Goal: Task Accomplishment & Management: Use online tool/utility

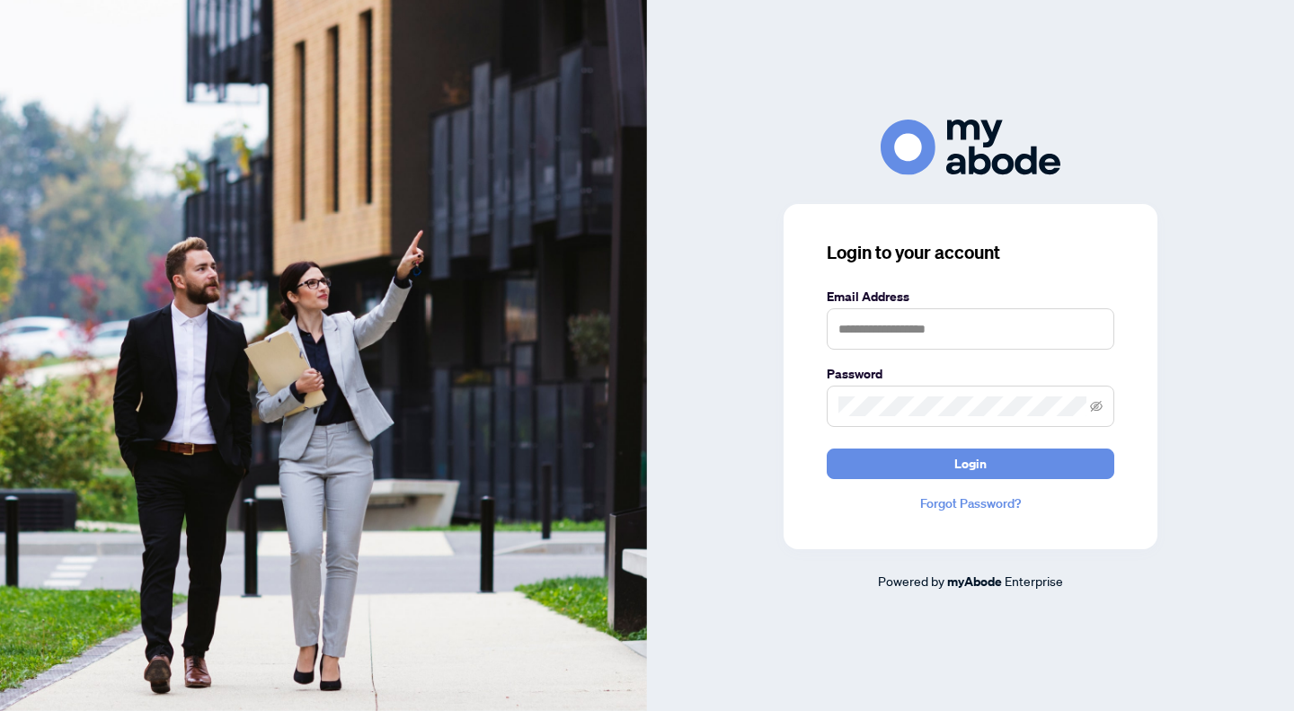
click at [0, 710] on nordpass-portal at bounding box center [0, 711] width 0 height 0
type input "**********"
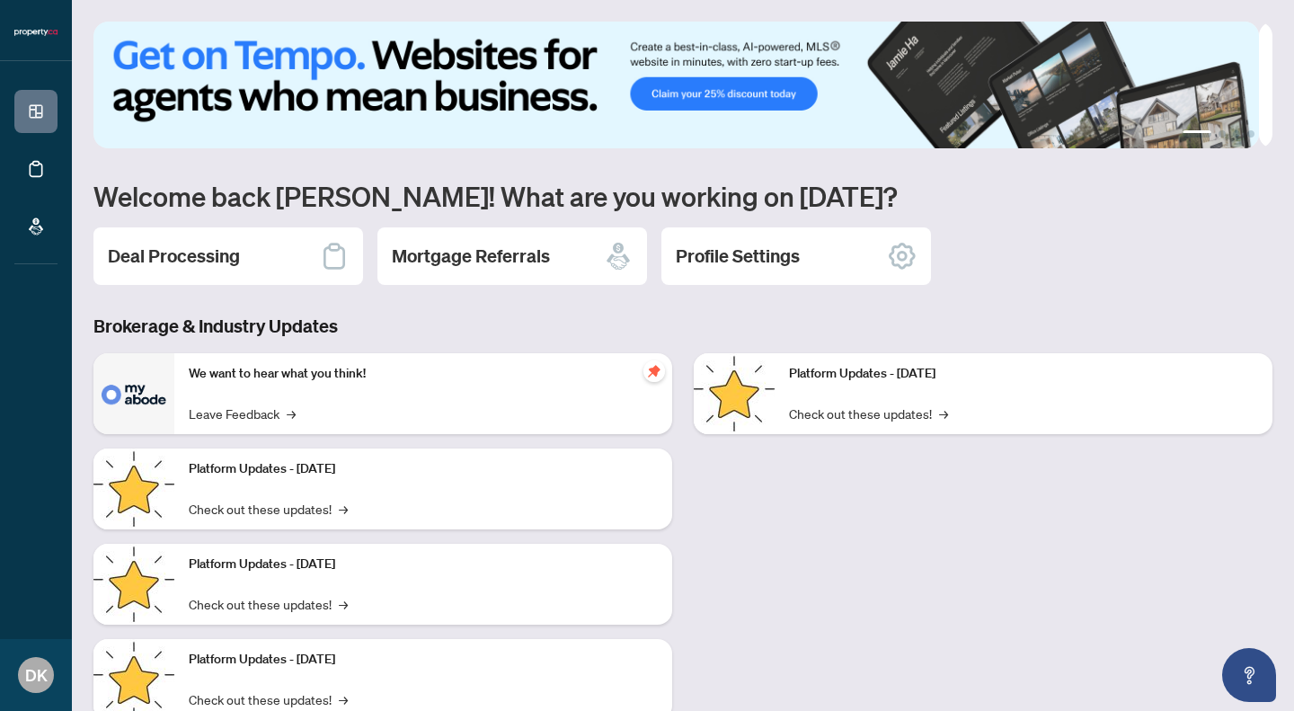
click at [513, 198] on h1 "Welcome back [PERSON_NAME]! What are you working on [DATE]?" at bounding box center [682, 196] width 1179 height 34
click at [209, 254] on h2 "Deal Processing" at bounding box center [174, 256] width 132 height 25
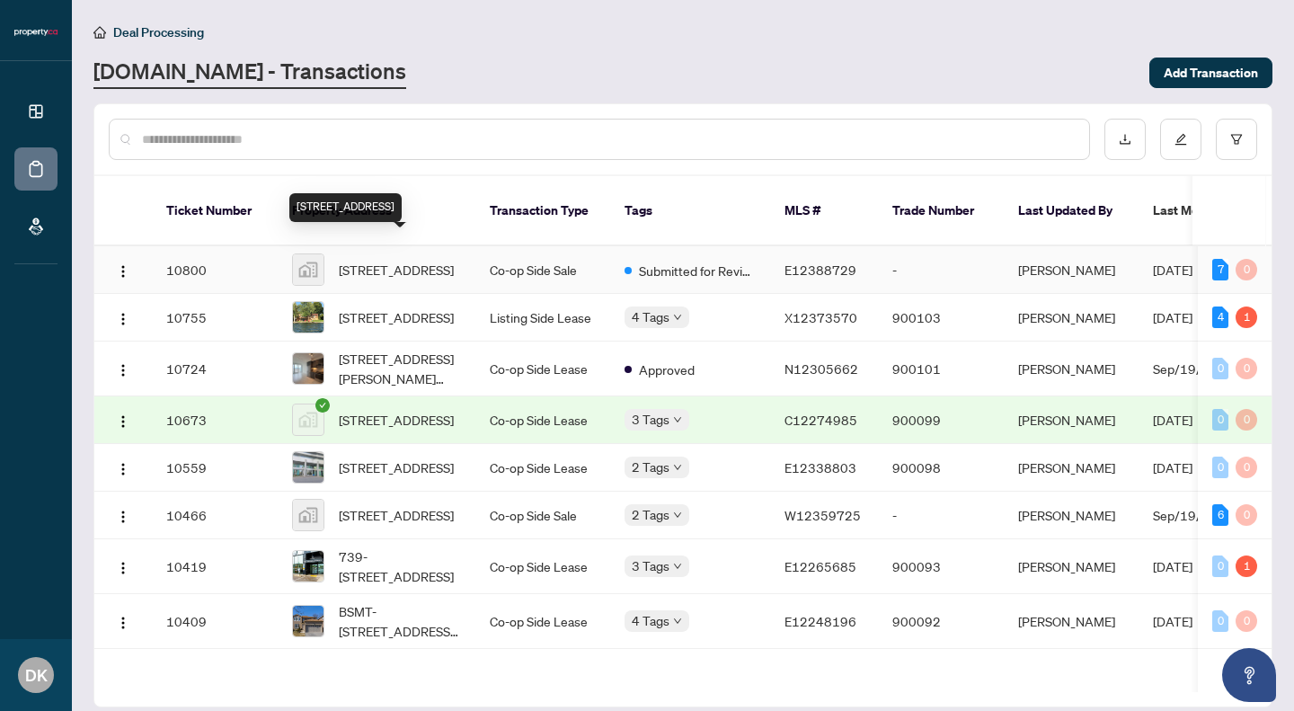
click at [369, 260] on span "[STREET_ADDRESS]" at bounding box center [396, 270] width 115 height 20
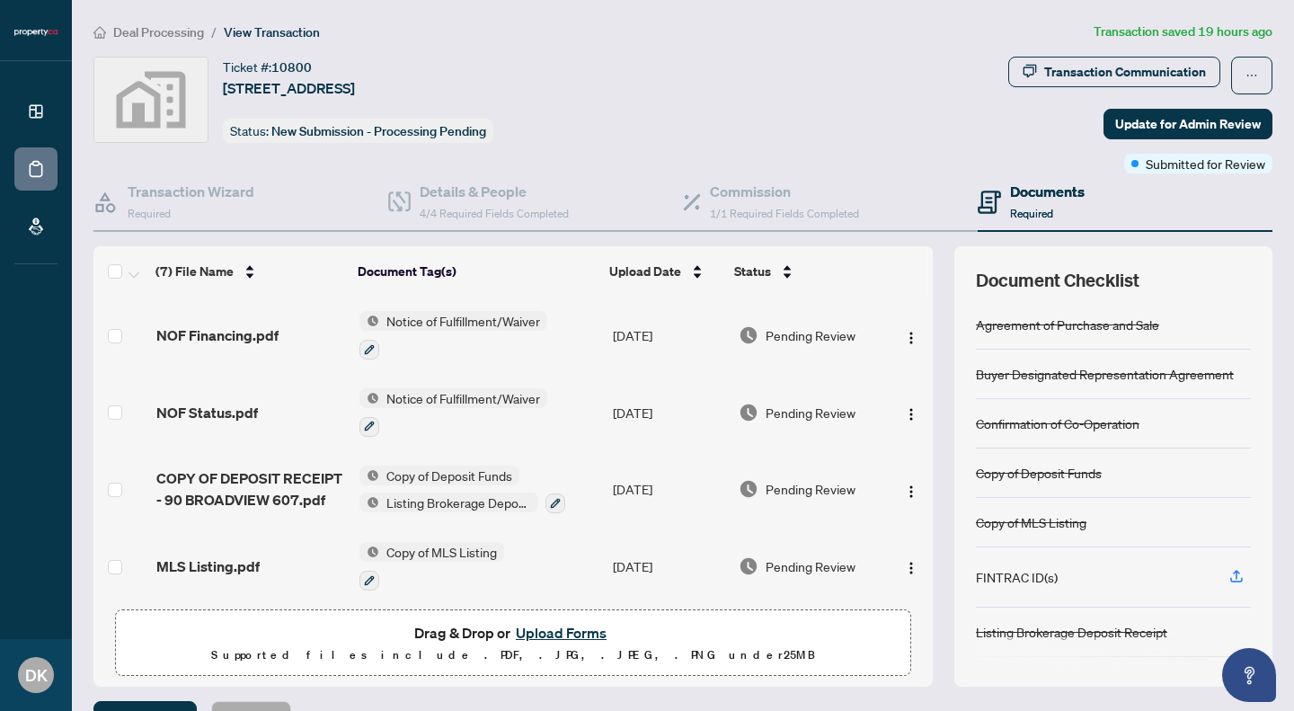
scroll to position [236, 0]
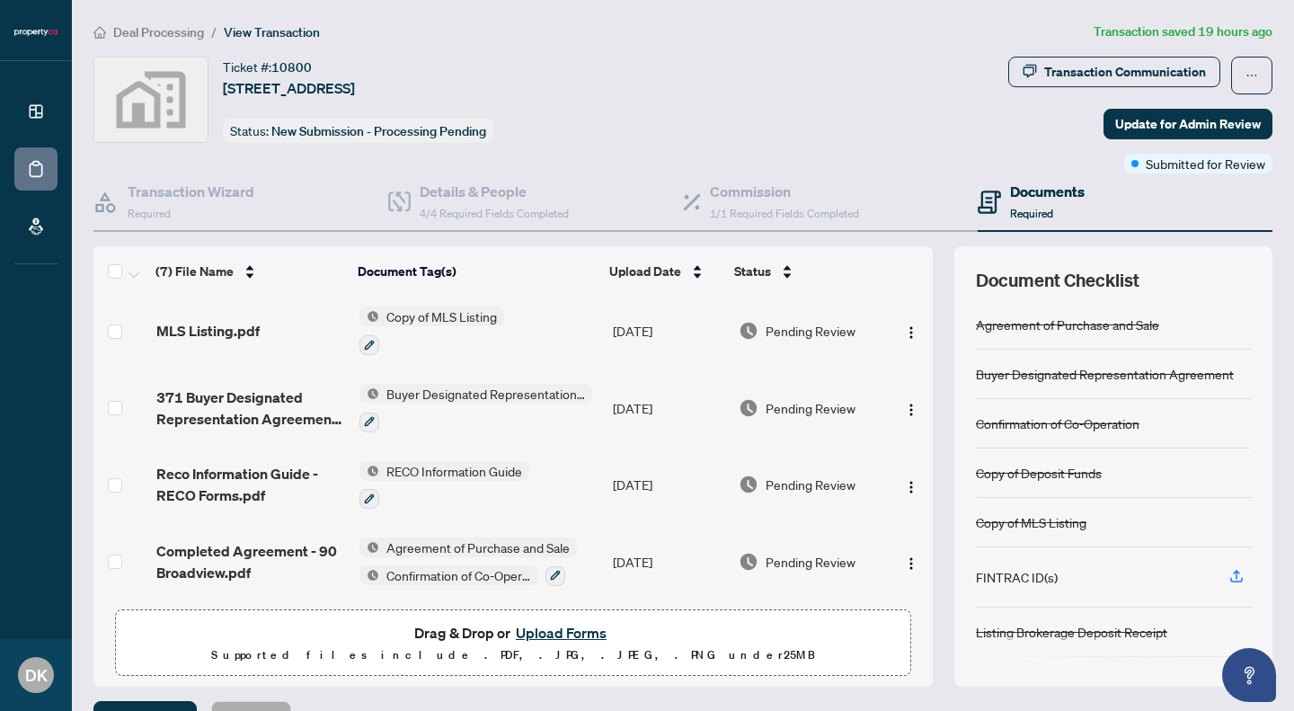
click at [569, 633] on button "Upload Forms" at bounding box center [562, 632] width 102 height 23
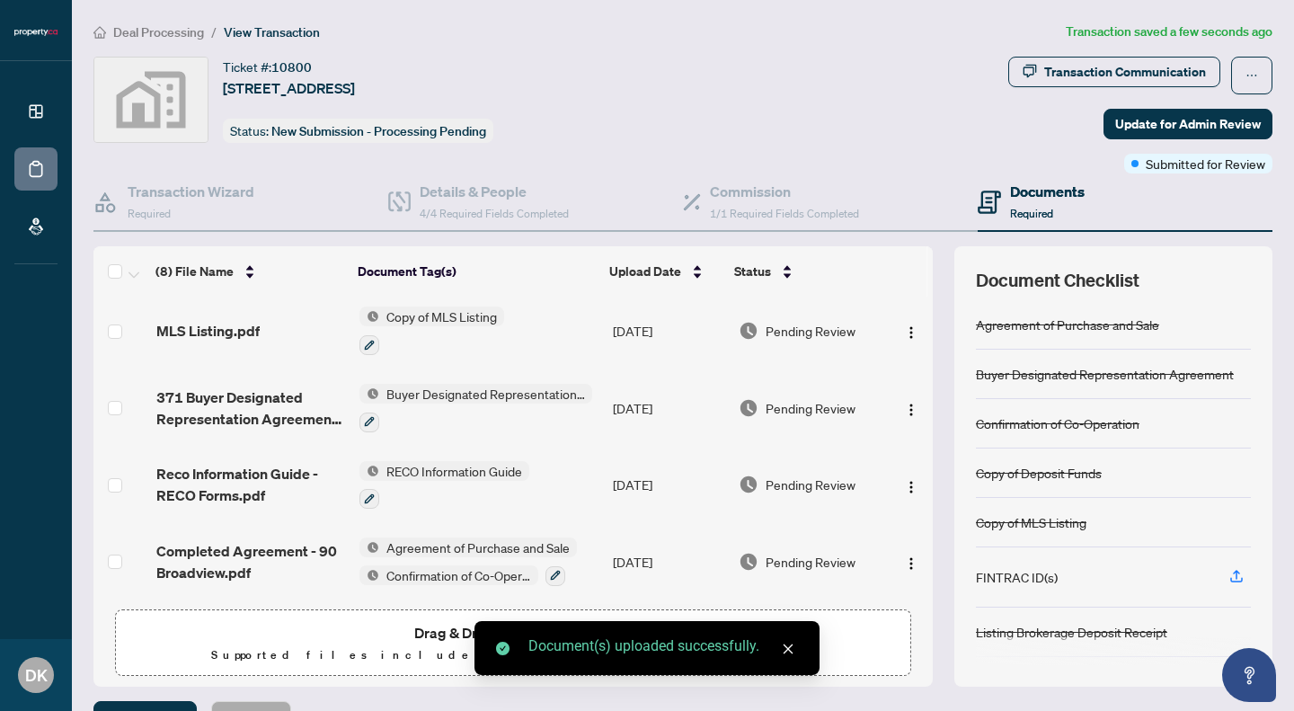
scroll to position [40, 0]
